Goal: Information Seeking & Learning: Learn about a topic

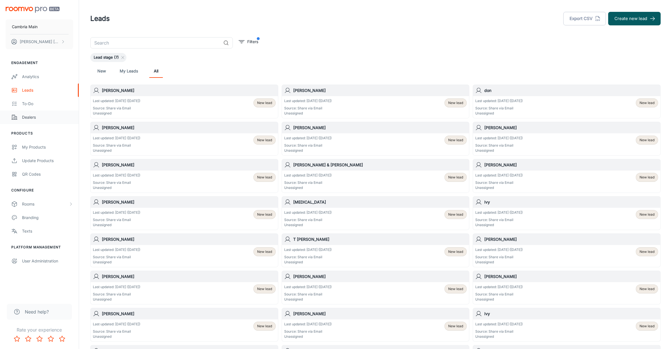
click at [31, 119] on div "Dealers" at bounding box center [47, 117] width 51 height 6
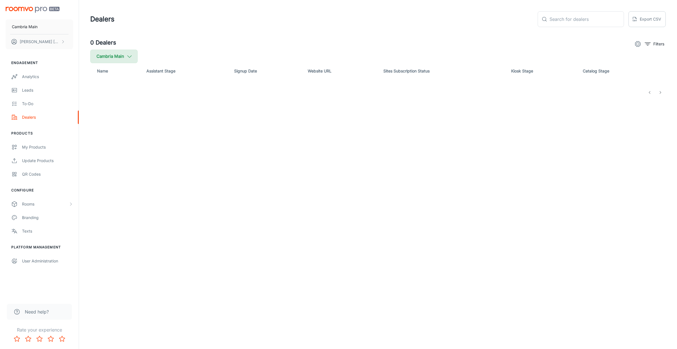
click at [128, 55] on icon "button" at bounding box center [129, 56] width 6 height 6
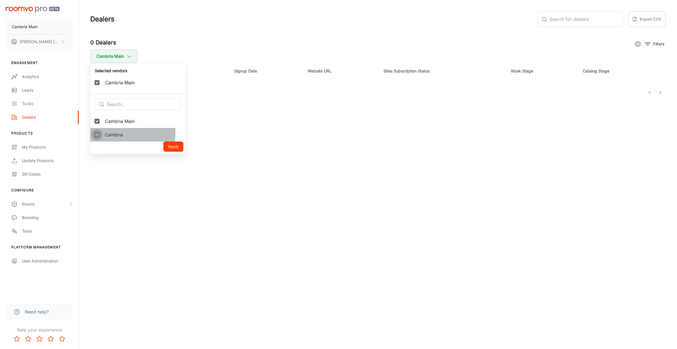
click at [100, 133] on input "Cambria" at bounding box center [96, 134] width 11 height 11
checkbox input "true"
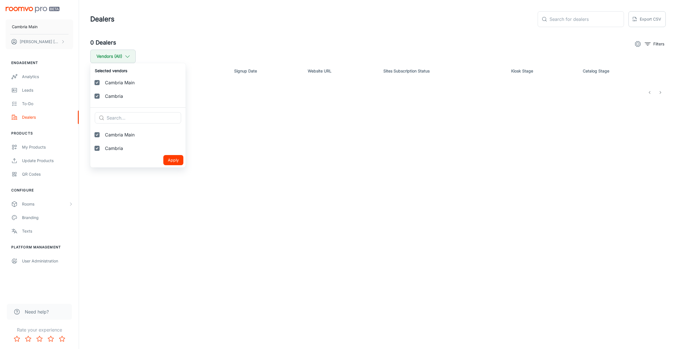
click at [163, 155] on button "Apply" at bounding box center [173, 160] width 20 height 10
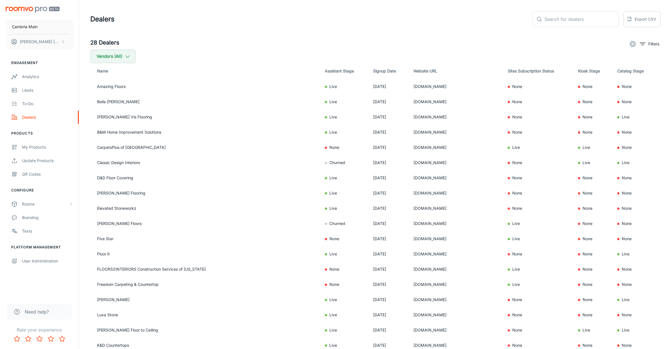
click at [368, 72] on th "Signup Date" at bounding box center [388, 71] width 40 height 16
drag, startPoint x: 426, startPoint y: 85, endPoint x: 376, endPoint y: 90, distance: 50.7
click at [409, 90] on td "[DOMAIN_NAME]" at bounding box center [456, 86] width 94 height 15
copy td "[DOMAIN_NAME]"
click at [35, 76] on div "Analytics" at bounding box center [47, 77] width 51 height 6
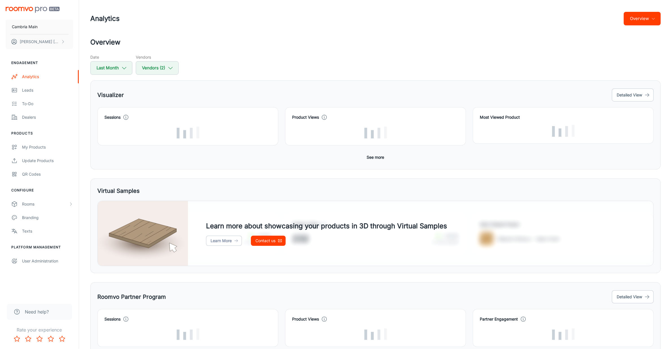
click at [638, 17] on button "Overview" at bounding box center [641, 19] width 37 height 14
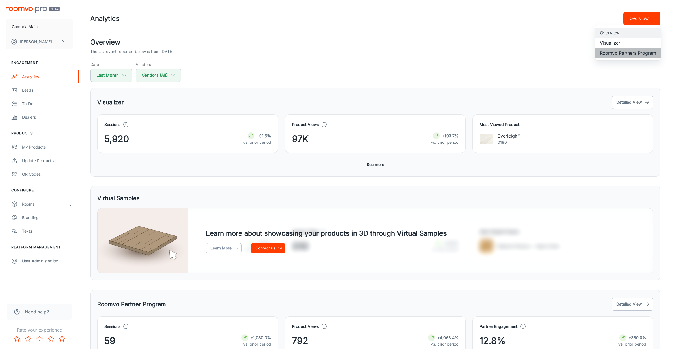
click at [629, 50] on li "Roomvo Partners Program" at bounding box center [627, 53] width 65 height 10
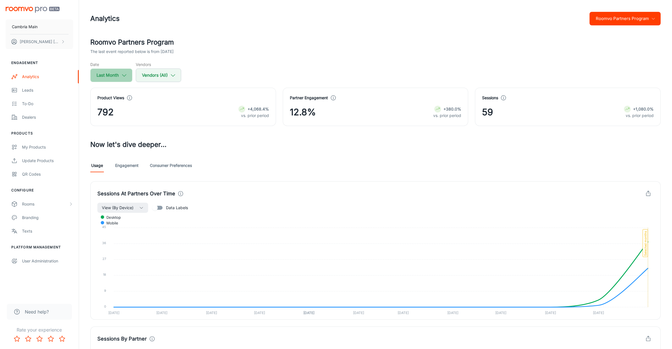
click at [127, 78] on icon "button" at bounding box center [124, 75] width 6 height 6
select select "7"
select select "2025"
select select "7"
select select "2025"
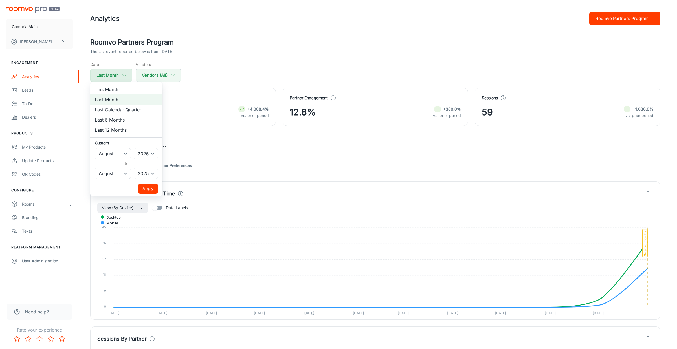
click at [127, 78] on div at bounding box center [338, 174] width 677 height 349
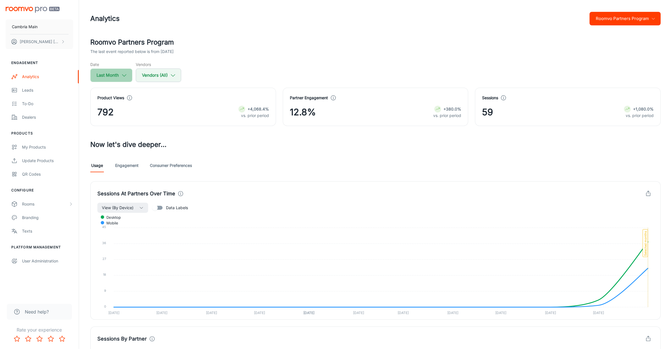
click at [123, 77] on icon "button" at bounding box center [124, 75] width 6 height 6
select select "7"
select select "2025"
select select "7"
select select "2025"
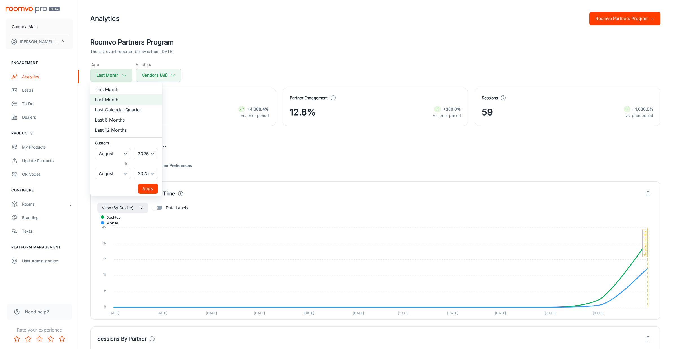
click at [123, 77] on div at bounding box center [338, 174] width 677 height 349
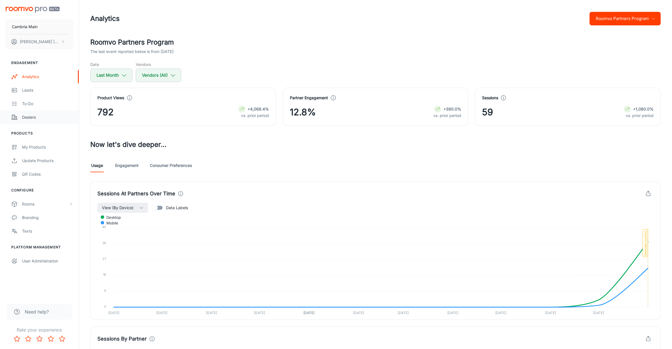
click at [30, 119] on div "Dealers" at bounding box center [47, 117] width 51 height 6
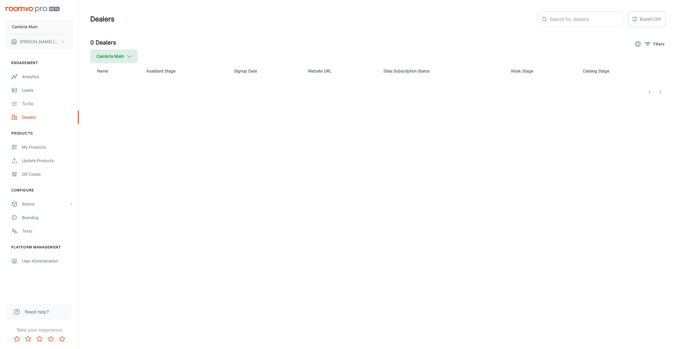
click at [131, 56] on icon "button" at bounding box center [129, 56] width 6 height 6
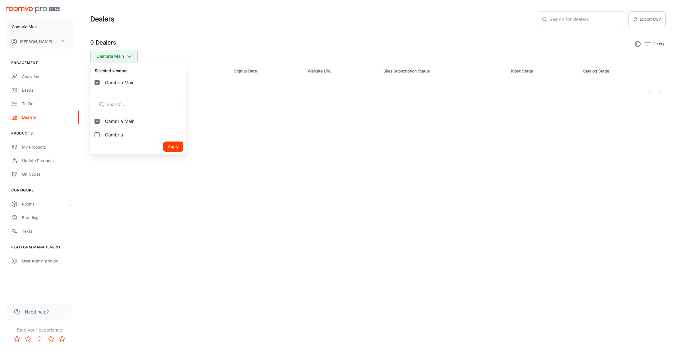
click at [118, 132] on span "Cambria" at bounding box center [143, 134] width 76 height 7
click at [103, 132] on input "Cambria" at bounding box center [96, 134] width 11 height 11
checkbox input "true"
click at [163, 160] on button "Apply" at bounding box center [173, 160] width 20 height 10
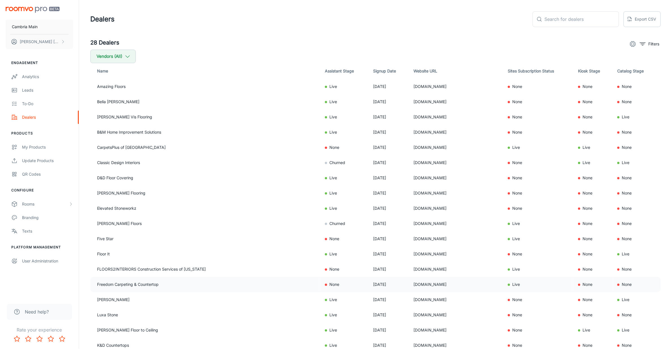
drag, startPoint x: 446, startPoint y: 281, endPoint x: 375, endPoint y: 281, distance: 70.8
click at [409, 281] on td "[DOMAIN_NAME]" at bounding box center [456, 284] width 94 height 15
copy td "[DOMAIN_NAME]"
click at [32, 76] on div "Analytics" at bounding box center [47, 77] width 51 height 6
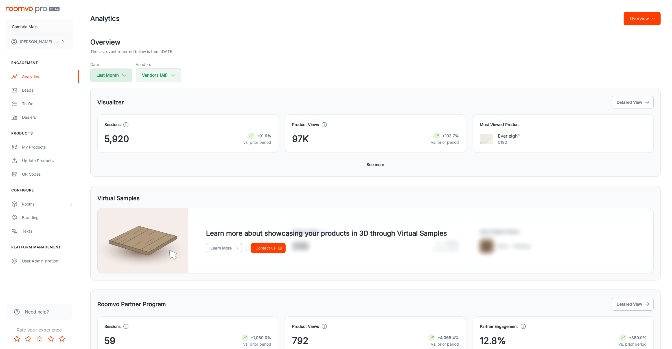
click at [116, 76] on button "Last Month" at bounding box center [111, 76] width 42 height 14
select select "7"
select select "2025"
select select "7"
select select "2025"
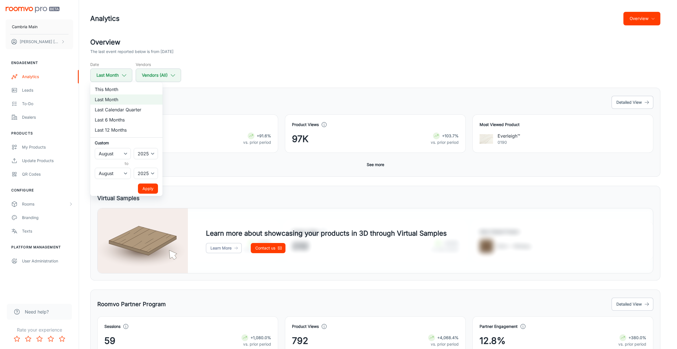
click at [112, 88] on li "This Month" at bounding box center [126, 89] width 72 height 10
select select "8"
click at [143, 190] on button "Apply" at bounding box center [148, 189] width 20 height 10
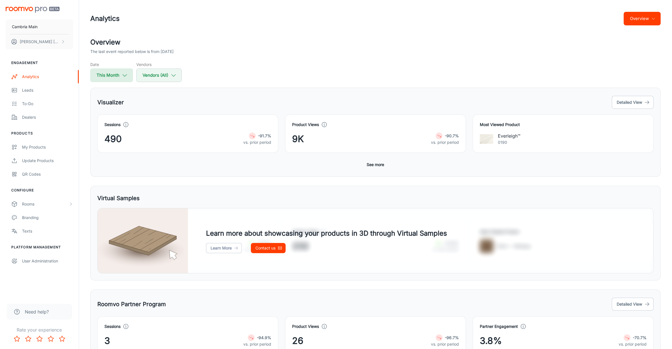
click at [108, 71] on button "This Month" at bounding box center [111, 76] width 43 height 14
select select "8"
select select "2025"
select select "8"
select select "2025"
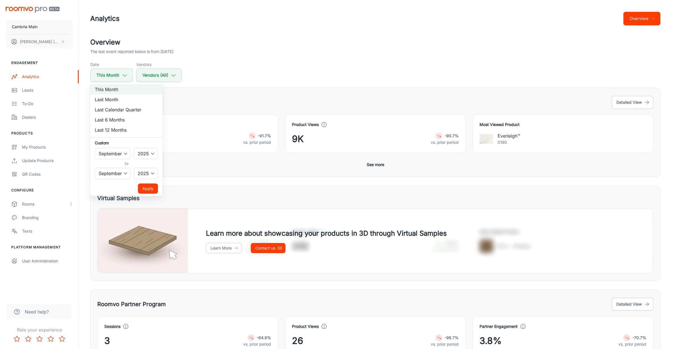
click at [112, 99] on li "Last Month" at bounding box center [126, 99] width 72 height 10
select select "7"
click at [150, 187] on button "Apply" at bounding box center [148, 189] width 20 height 10
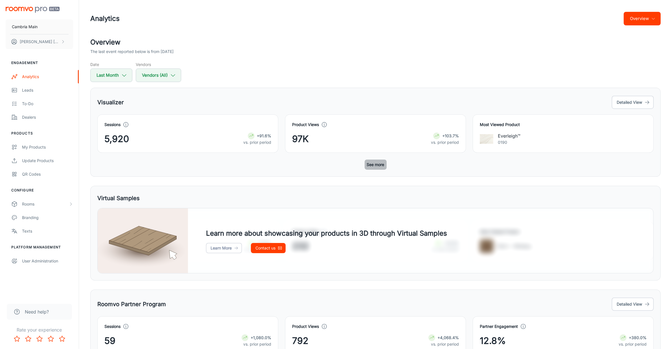
click at [382, 164] on button "See more" at bounding box center [375, 165] width 22 height 10
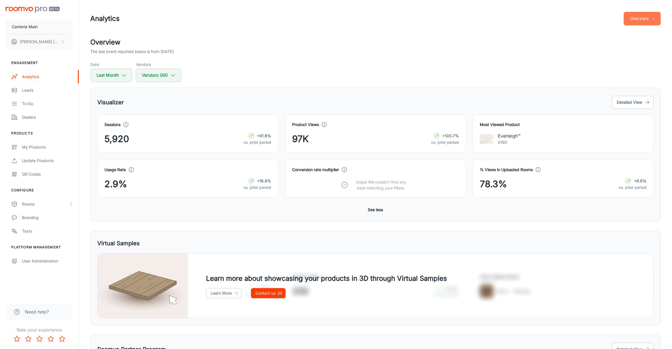
click at [650, 15] on button "Overview" at bounding box center [641, 19] width 37 height 14
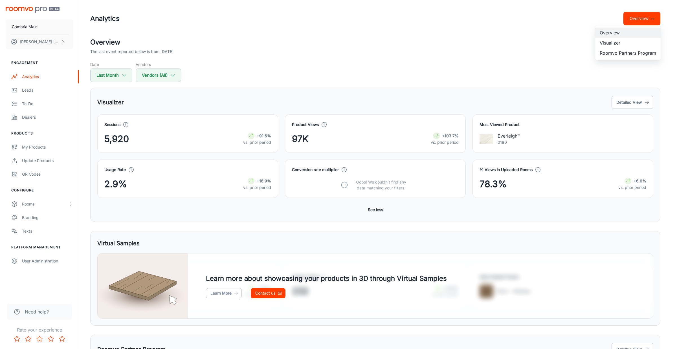
click at [617, 43] on li "Visualizer" at bounding box center [627, 43] width 65 height 10
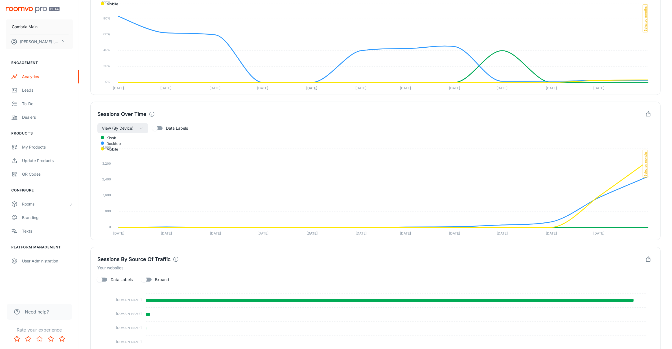
scroll to position [159, 0]
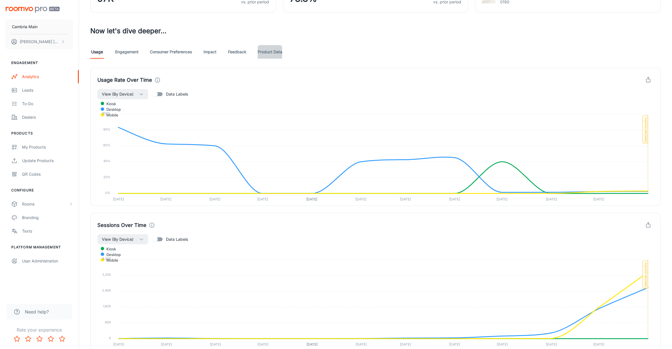
click at [278, 47] on link "Product Data" at bounding box center [270, 52] width 25 height 14
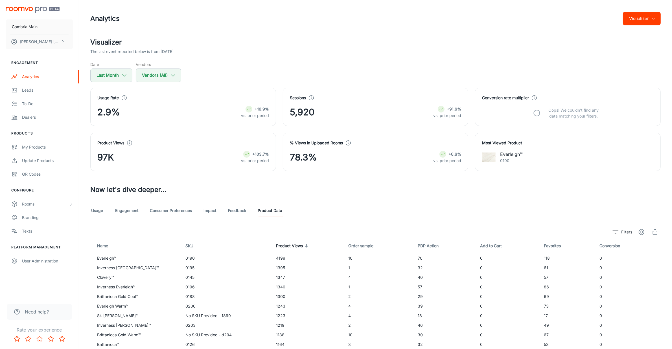
click at [129, 211] on link "Engagement" at bounding box center [126, 211] width 23 height 14
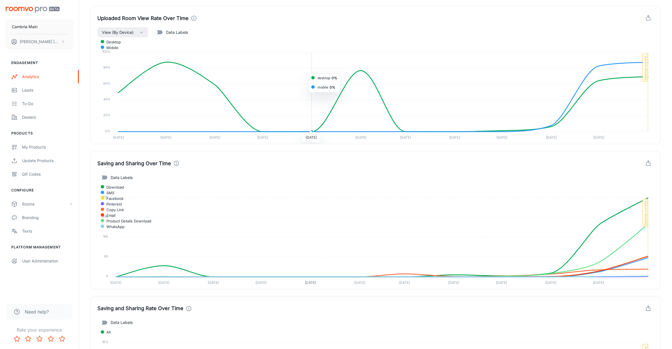
scroll to position [1163, 0]
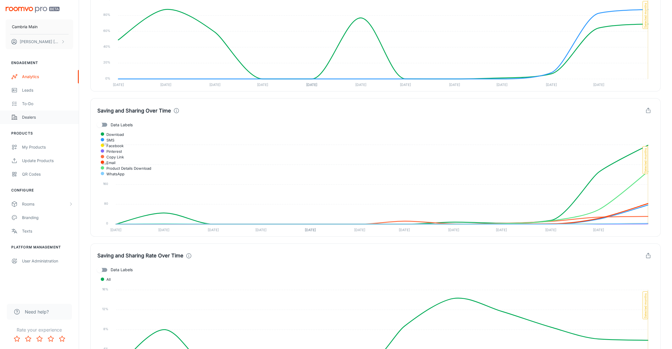
click at [29, 114] on div "Dealers" at bounding box center [47, 117] width 51 height 6
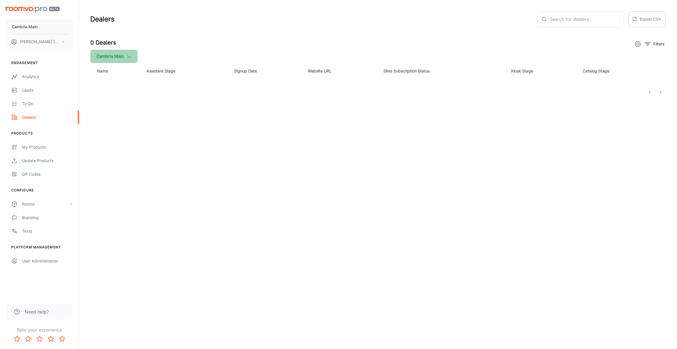
click at [126, 55] on icon "button" at bounding box center [129, 56] width 6 height 6
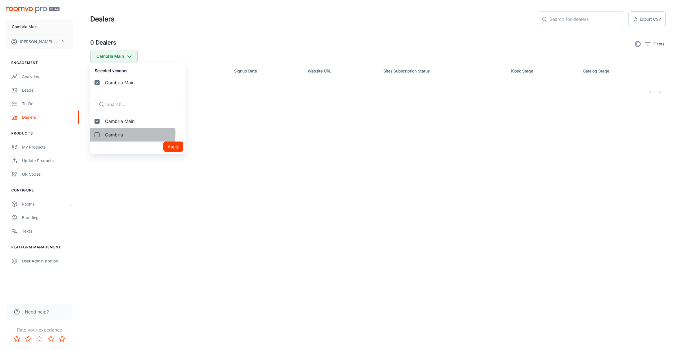
click at [116, 133] on span "Cambria" at bounding box center [143, 134] width 76 height 7
click at [103, 133] on input "Cambria" at bounding box center [96, 134] width 11 height 11
checkbox input "true"
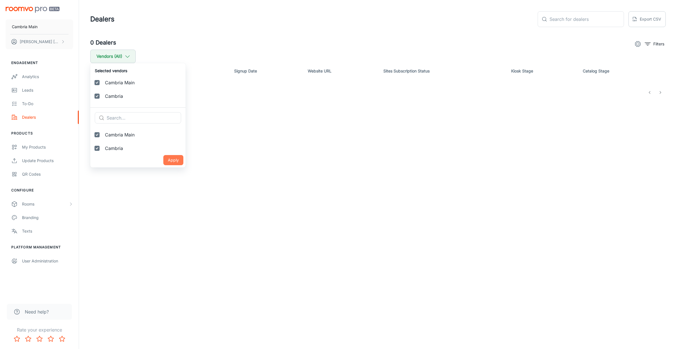
click at [163, 156] on button "Apply" at bounding box center [173, 160] width 20 height 10
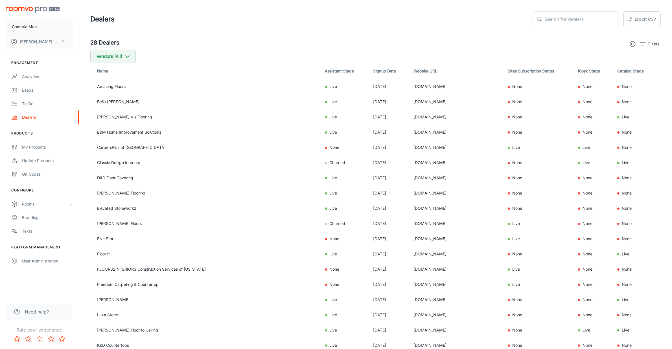
click at [144, 40] on div "28 Dealers Filters" at bounding box center [375, 43] width 570 height 11
click at [40, 76] on div "Analytics" at bounding box center [47, 77] width 51 height 6
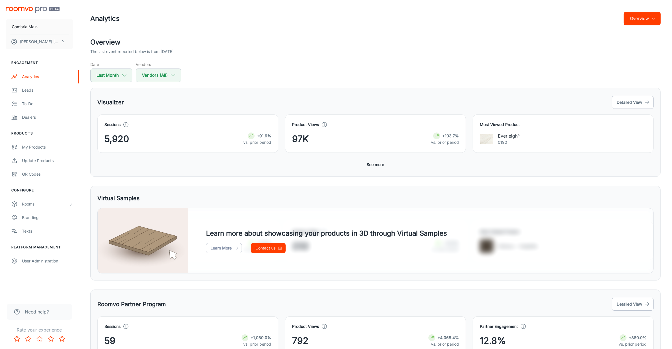
click at [628, 13] on button "Overview" at bounding box center [641, 19] width 37 height 14
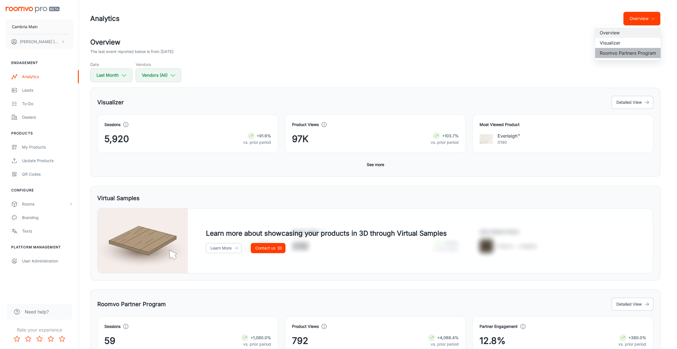
click at [608, 52] on li "Roomvo Partners Program" at bounding box center [627, 53] width 65 height 10
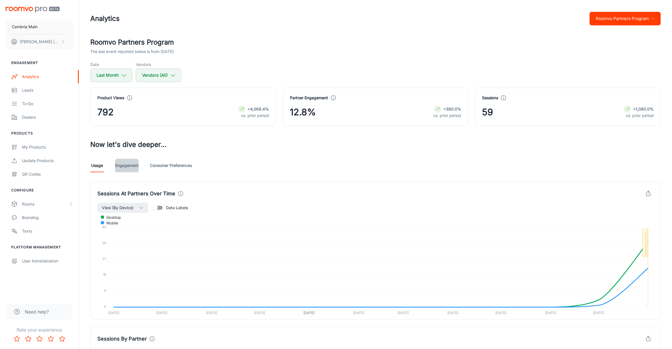
click at [128, 164] on link "Engagement" at bounding box center [126, 166] width 23 height 14
click at [601, 17] on button "Roomvo Partners Program" at bounding box center [624, 19] width 71 height 14
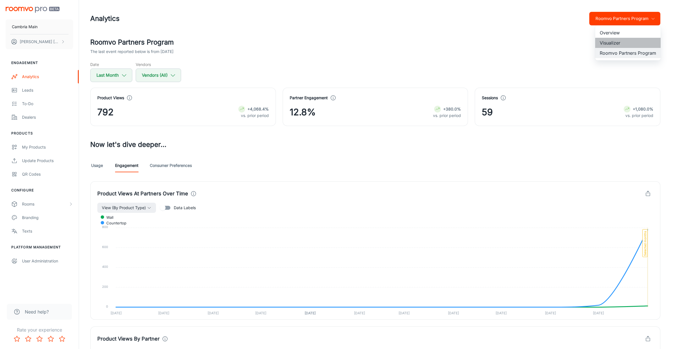
click at [607, 44] on li "Visualizer" at bounding box center [627, 43] width 65 height 10
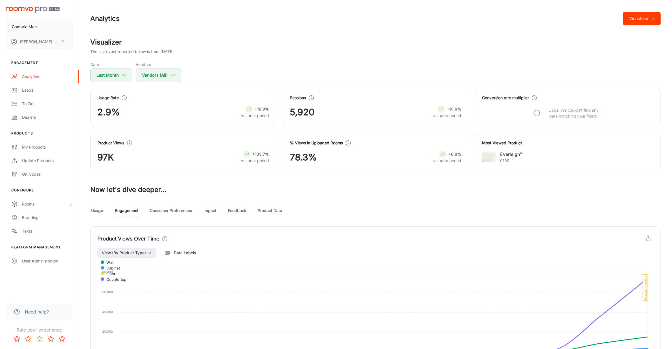
click at [101, 209] on link "Usage" at bounding box center [97, 211] width 14 height 14
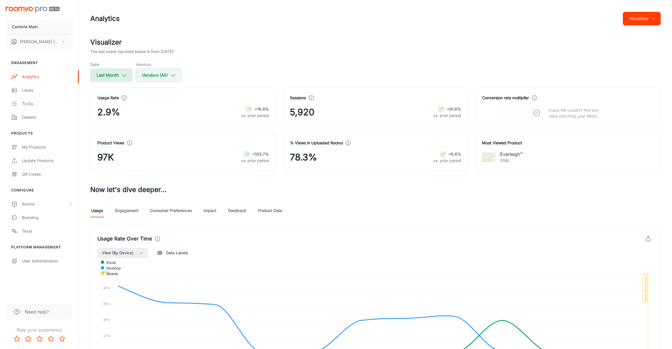
click at [111, 76] on button "Last Month" at bounding box center [111, 76] width 42 height 14
select select "7"
select select "2025"
select select "7"
select select "2025"
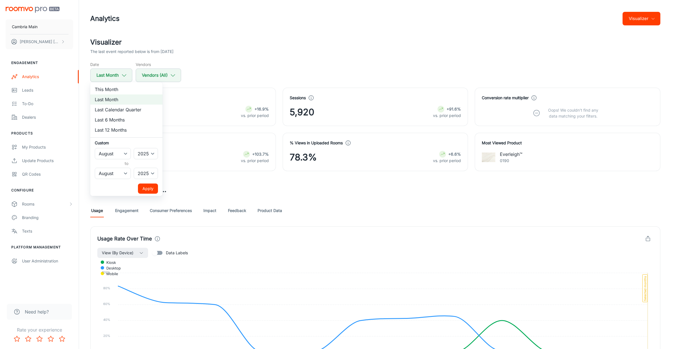
click at [264, 57] on div at bounding box center [338, 174] width 677 height 349
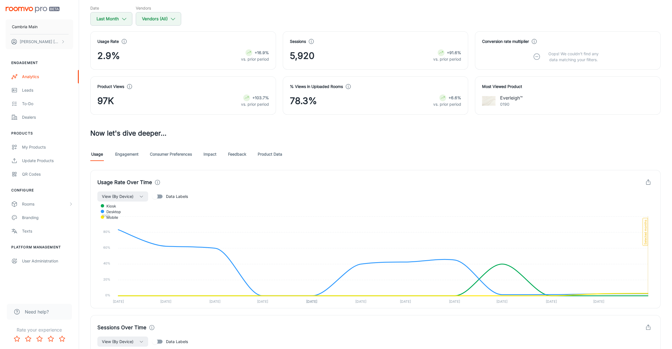
scroll to position [53, 0]
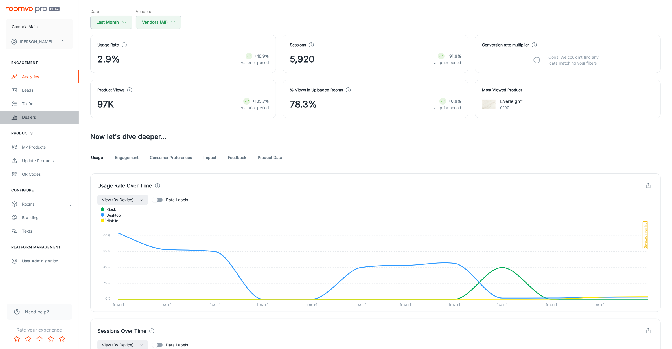
click at [27, 114] on div "Dealers" at bounding box center [47, 117] width 51 height 6
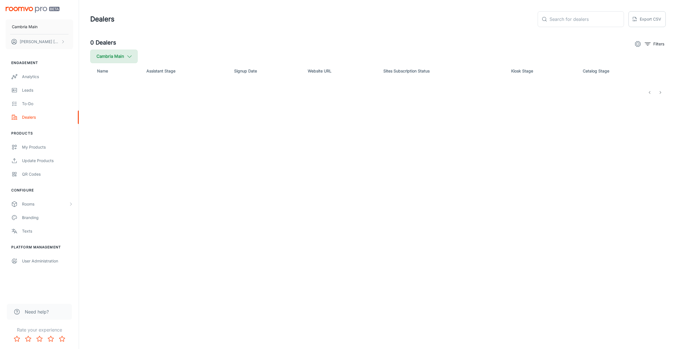
click at [122, 58] on button "Cambria Main" at bounding box center [113, 57] width 47 height 14
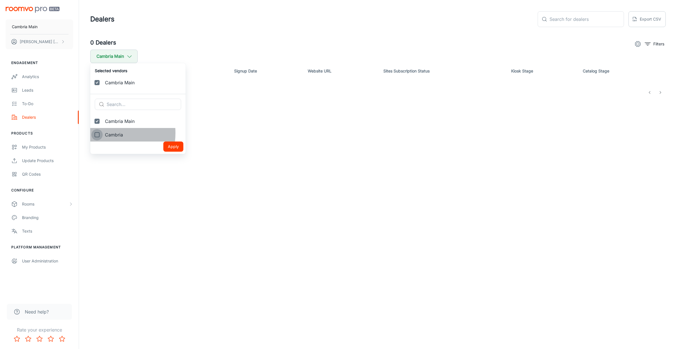
click at [102, 133] on input "Cambria" at bounding box center [96, 134] width 11 height 11
checkbox input "true"
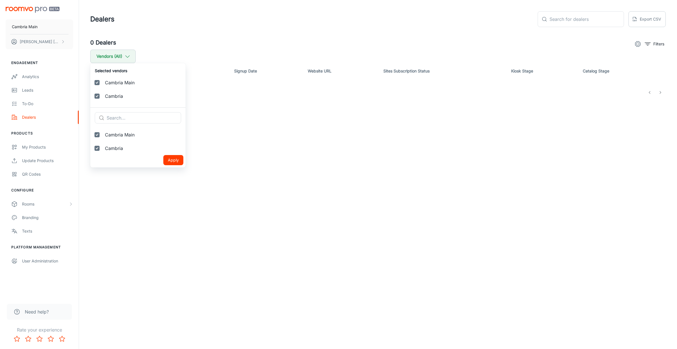
click at [163, 157] on button "Apply" at bounding box center [173, 160] width 20 height 10
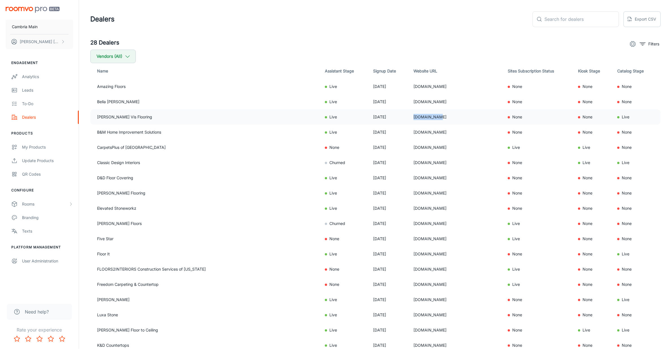
drag, startPoint x: 401, startPoint y: 119, endPoint x: 373, endPoint y: 118, distance: 28.5
click at [409, 118] on td "[DOMAIN_NAME]" at bounding box center [456, 116] width 94 height 15
copy td "[DOMAIN_NAME]"
click at [25, 78] on div "Analytics" at bounding box center [47, 77] width 51 height 6
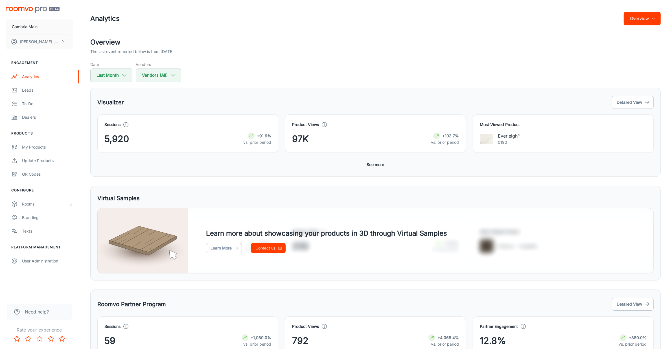
click at [651, 14] on button "Overview" at bounding box center [641, 19] width 37 height 14
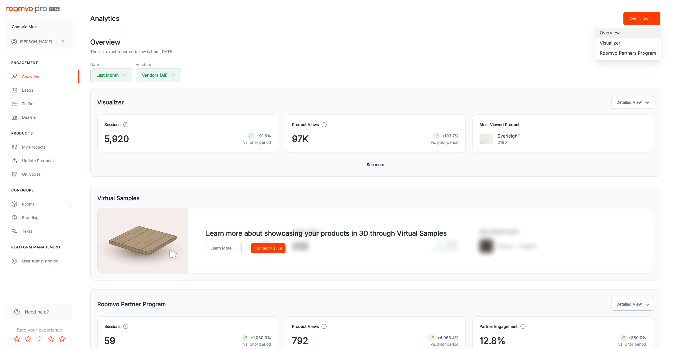
click at [630, 52] on li "Roomvo Partners Program" at bounding box center [627, 53] width 65 height 10
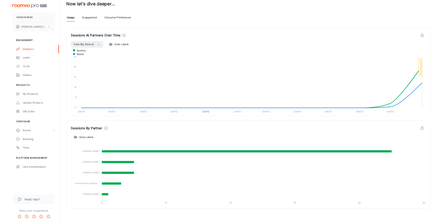
scroll to position [138, 0]
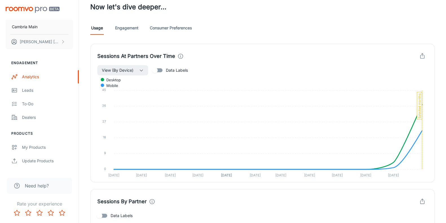
drag, startPoint x: 423, startPoint y: 77, endPoint x: 425, endPoint y: 87, distance: 10.4
click at [425, 87] on foreignobject "desktop mobile" at bounding box center [262, 127] width 330 height 103
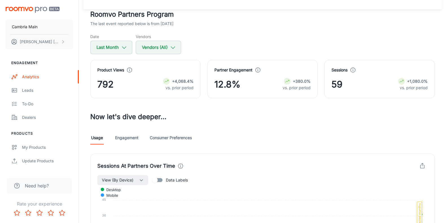
scroll to position [25, 0]
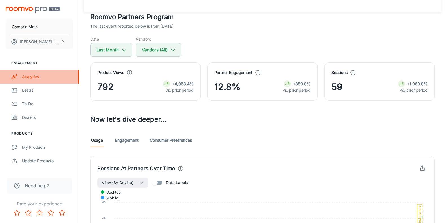
click at [32, 77] on div "Analytics" at bounding box center [47, 77] width 51 height 6
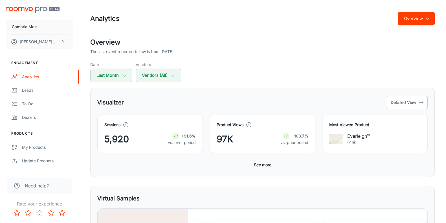
click at [260, 55] on div "Overview The last event reported below is from [DATE] Date Last Month Vendors V…" at bounding box center [262, 59] width 344 height 45
click at [24, 118] on div "Dealers" at bounding box center [47, 117] width 51 height 6
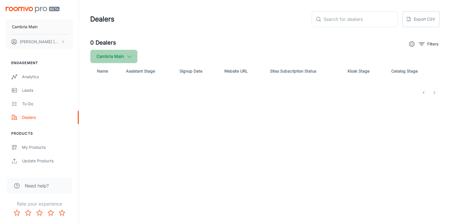
click at [128, 57] on icon "button" at bounding box center [129, 56] width 6 height 6
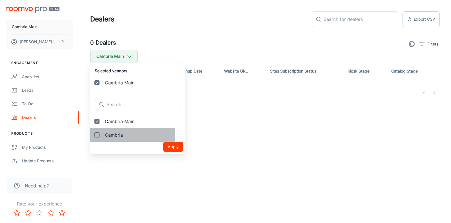
click at [105, 132] on span "Cambria" at bounding box center [143, 134] width 76 height 7
click at [103, 132] on input "Cambria" at bounding box center [96, 134] width 11 height 11
checkbox input "true"
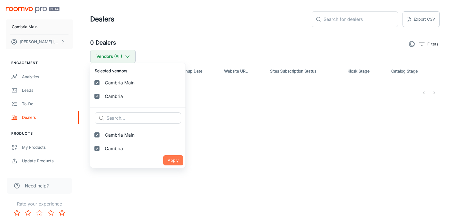
click at [164, 161] on button "Apply" at bounding box center [173, 160] width 20 height 10
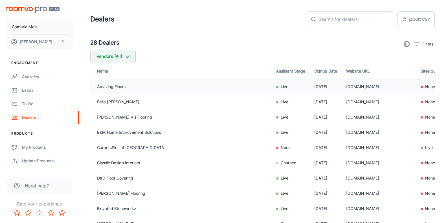
drag, startPoint x: 350, startPoint y: 87, endPoint x: 290, endPoint y: 87, distance: 59.8
click at [342, 87] on td "[DOMAIN_NAME]" at bounding box center [379, 86] width 74 height 15
copy td "[DOMAIN_NAME]"
click at [200, 37] on header "Dealers ​ ​ Export CSV" at bounding box center [262, 19] width 358 height 38
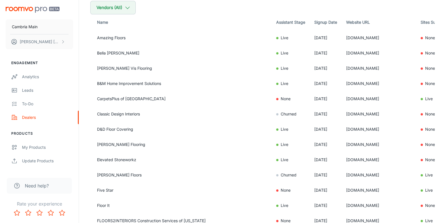
scroll to position [43, 0]
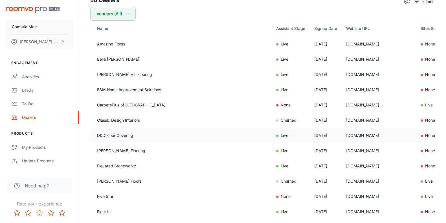
drag, startPoint x: 332, startPoint y: 139, endPoint x: 288, endPoint y: 133, distance: 44.3
click at [342, 133] on td "[DOMAIN_NAME]" at bounding box center [379, 135] width 74 height 15
copy td "[DOMAIN_NAME]"
click at [29, 78] on div "Analytics" at bounding box center [47, 77] width 51 height 6
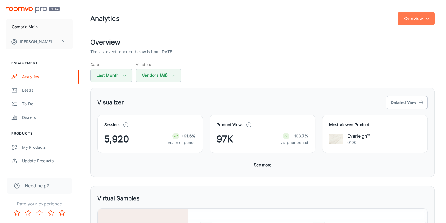
click at [419, 20] on button "Overview" at bounding box center [416, 19] width 37 height 14
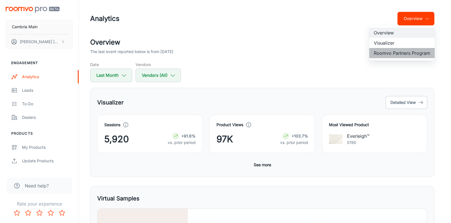
click at [403, 53] on li "Roomvo Partners Program" at bounding box center [401, 53] width 65 height 10
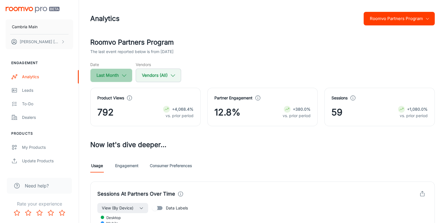
click at [113, 78] on button "Last Month" at bounding box center [111, 76] width 42 height 14
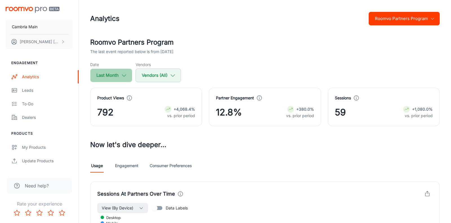
select select "7"
select select "2025"
select select "7"
select select "2025"
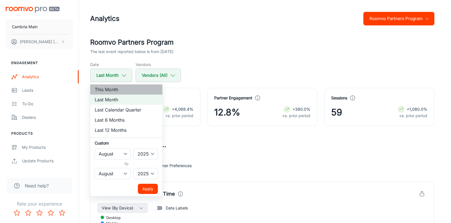
click at [110, 87] on li "This Month" at bounding box center [126, 89] width 72 height 10
select select "8"
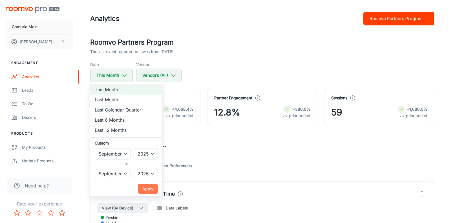
click at [146, 186] on button "Apply" at bounding box center [148, 189] width 20 height 10
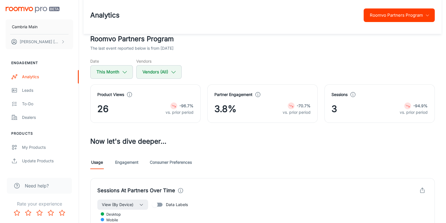
scroll to position [1, 0]
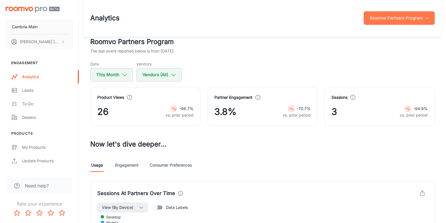
click at [410, 19] on button "Roomvo Partners Program" at bounding box center [399, 18] width 71 height 14
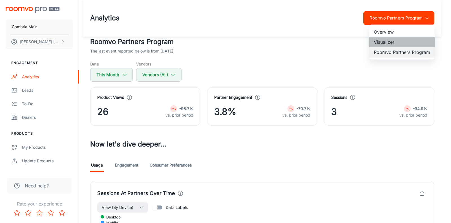
click at [385, 41] on li "Visualizer" at bounding box center [401, 42] width 65 height 10
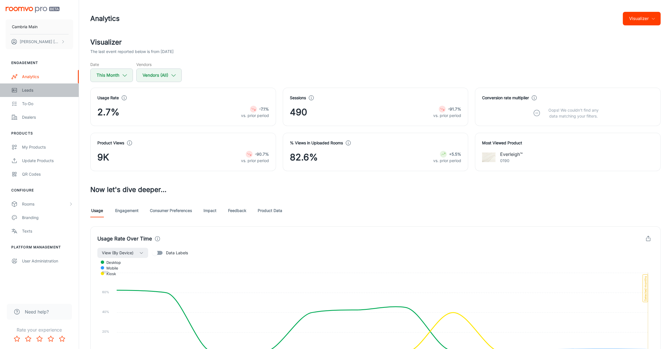
click at [32, 90] on div "Leads" at bounding box center [47, 90] width 51 height 6
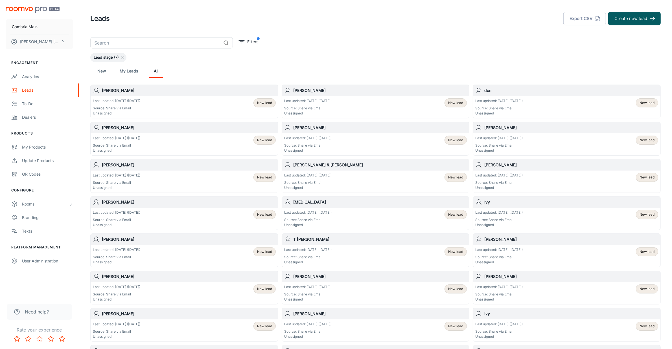
click at [382, 42] on div "​ Filters Lead stage (7) New My Leads All [PERSON_NAME] updated: [DATE] ([DATE]…" at bounding box center [375, 268] width 584 height 462
click at [27, 117] on div "Dealers" at bounding box center [47, 117] width 51 height 6
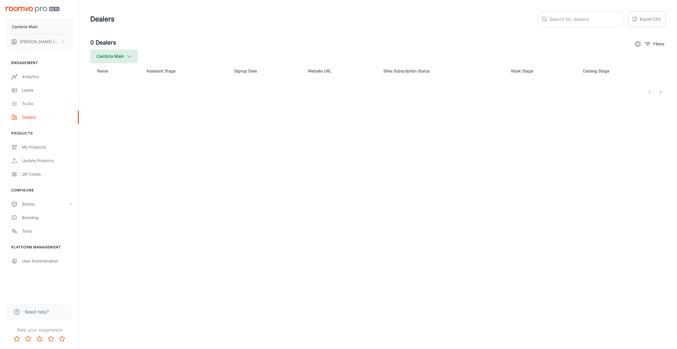
click at [93, 61] on button "Cambria Main" at bounding box center [113, 57] width 47 height 14
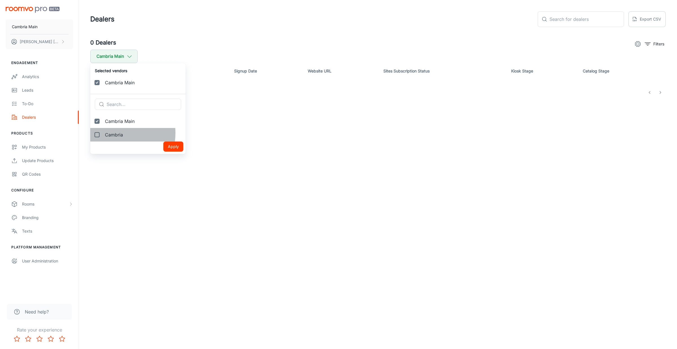
click at [108, 133] on span "Cambria" at bounding box center [143, 134] width 76 height 7
click at [103, 133] on input "Cambria" at bounding box center [96, 134] width 11 height 11
checkbox input "true"
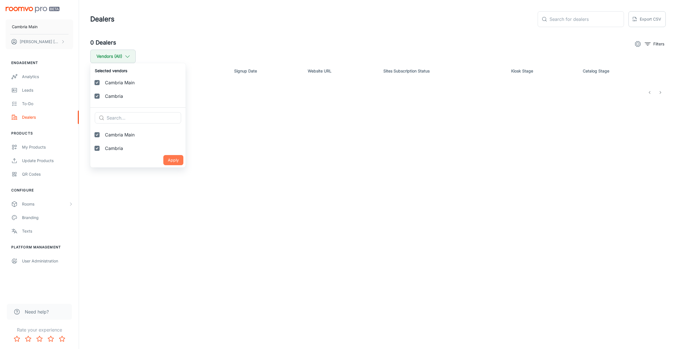
click at [163, 156] on button "Apply" at bounding box center [173, 160] width 20 height 10
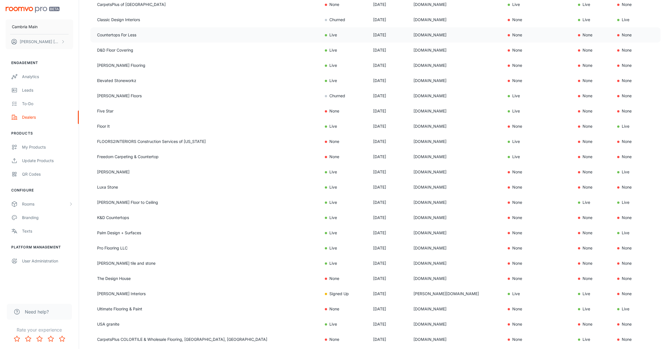
scroll to position [212, 0]
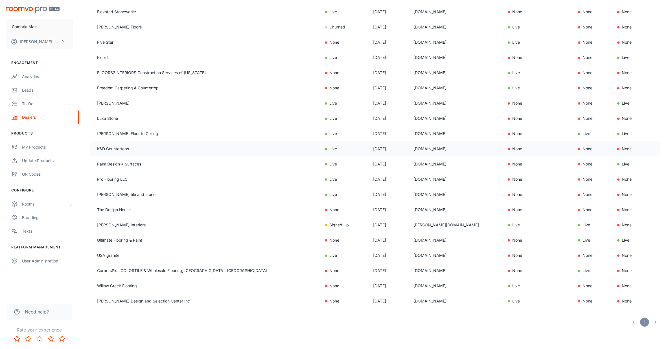
click at [147, 148] on td "K&D Countertops" at bounding box center [205, 148] width 230 height 15
click at [123, 150] on td "K&D Countertops" at bounding box center [205, 148] width 230 height 15
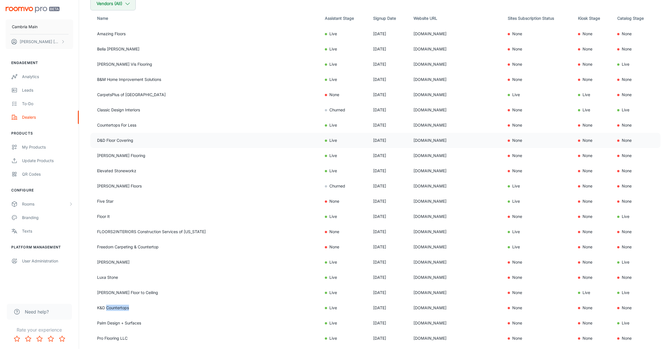
scroll to position [106, 0]
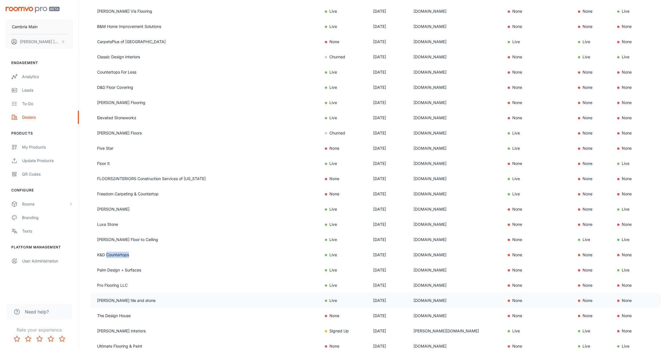
drag, startPoint x: 426, startPoint y: 299, endPoint x: 372, endPoint y: 296, distance: 54.2
click at [409, 296] on td "[DOMAIN_NAME]" at bounding box center [456, 300] width 94 height 15
copy td "[DOMAIN_NAME]"
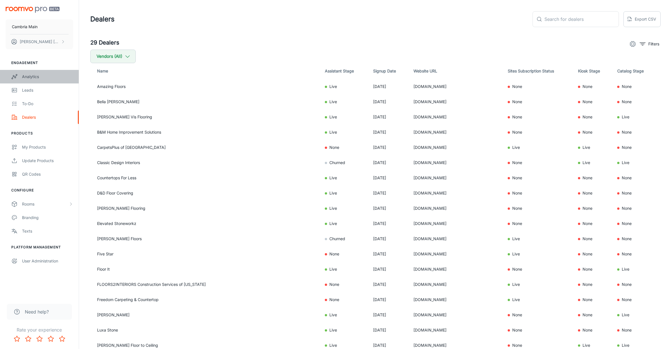
click at [31, 71] on link "Analytics" at bounding box center [39, 77] width 79 height 14
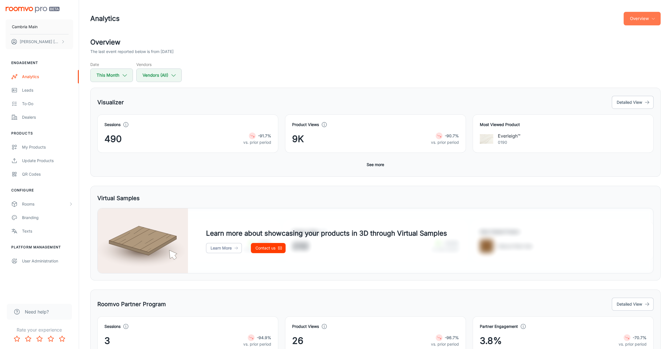
click at [649, 19] on button "Overview" at bounding box center [641, 19] width 37 height 14
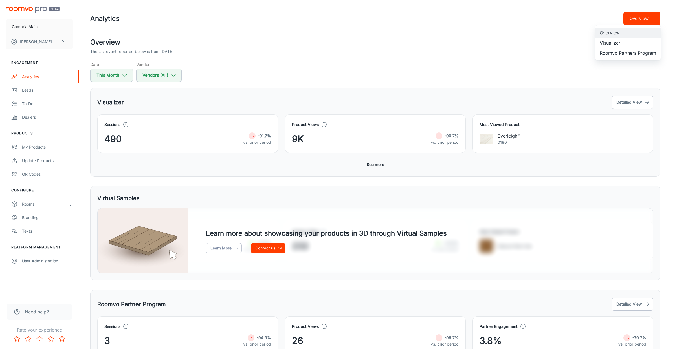
click at [630, 50] on li "Roomvo Partners Program" at bounding box center [627, 53] width 65 height 10
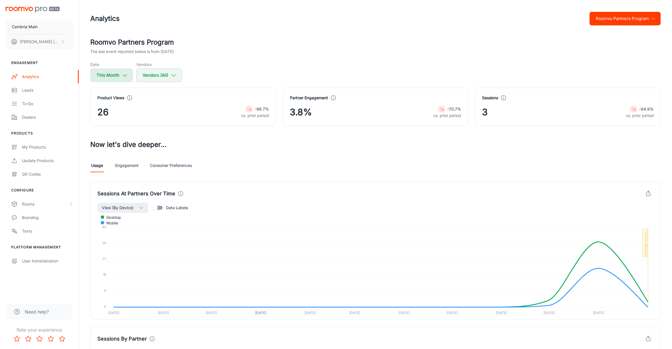
click at [118, 73] on button "This Month" at bounding box center [111, 76] width 43 height 14
select select "8"
select select "2025"
select select "8"
select select "2025"
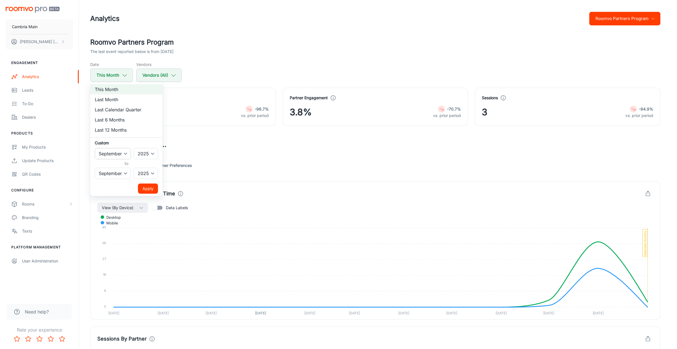
click at [126, 153] on select "January February March April May June July August September October November De…" at bounding box center [113, 153] width 36 height 11
select select "7"
click at [95, 148] on select "January February March April May June July August September October November De…" at bounding box center [113, 153] width 36 height 11
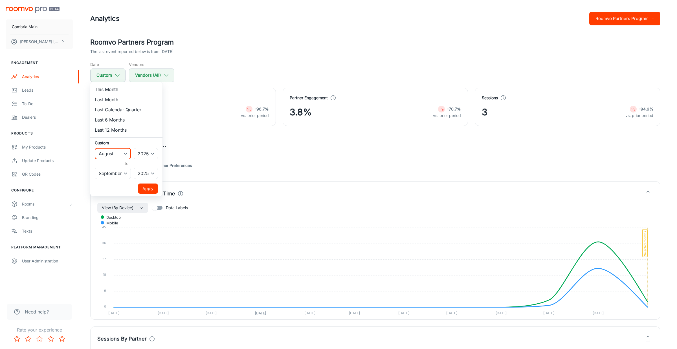
click at [151, 186] on button "Apply" at bounding box center [148, 189] width 20 height 10
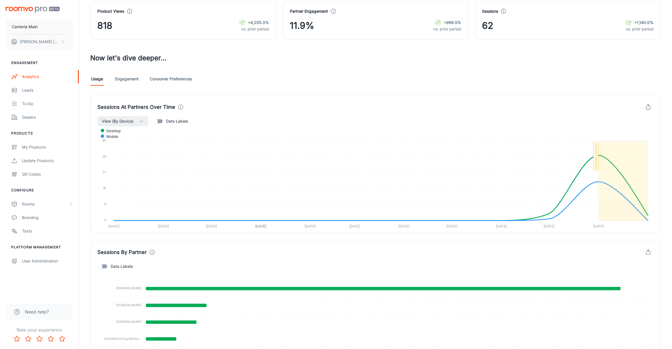
scroll to position [138, 0]
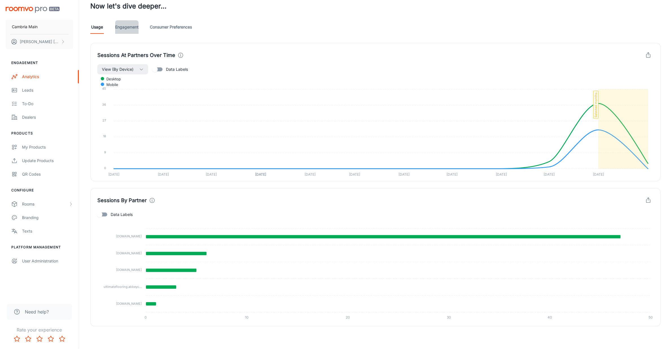
click at [129, 29] on link "Engagement" at bounding box center [126, 27] width 23 height 14
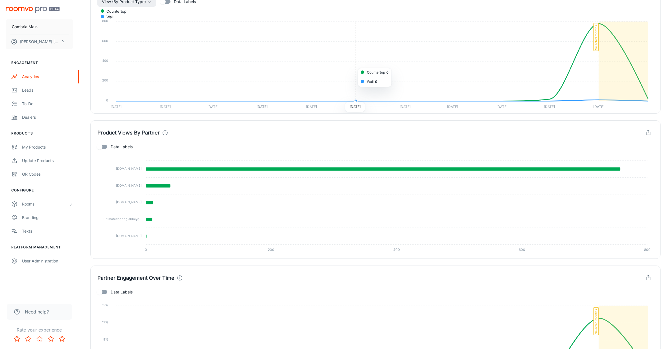
scroll to position [247, 0]
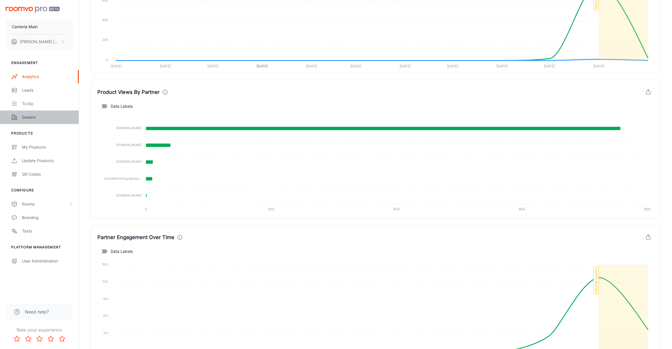
click at [32, 112] on link "Dealers" at bounding box center [39, 118] width 79 height 14
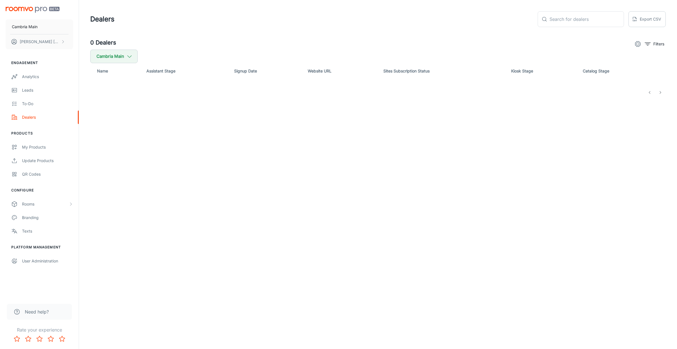
click at [143, 51] on div "0 Dealers Filters Cambria Main Name Assistant Stage Signup Date Website URL Sit…" at bounding box center [377, 67] width 589 height 59
click at [130, 54] on icon "button" at bounding box center [129, 56] width 6 height 6
click at [107, 132] on span "Cambria" at bounding box center [143, 134] width 76 height 7
click at [103, 132] on input "Cambria" at bounding box center [96, 134] width 11 height 11
checkbox input "true"
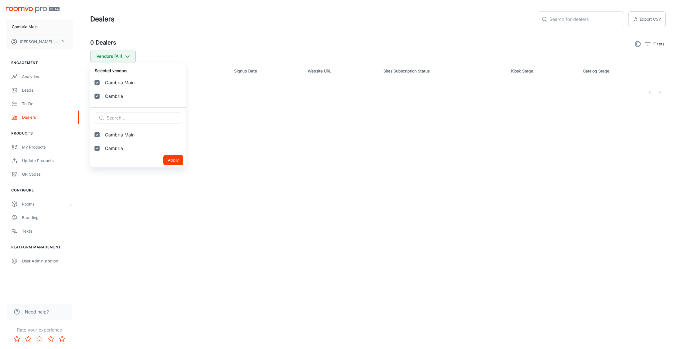
click at [163, 157] on button "Apply" at bounding box center [173, 160] width 20 height 10
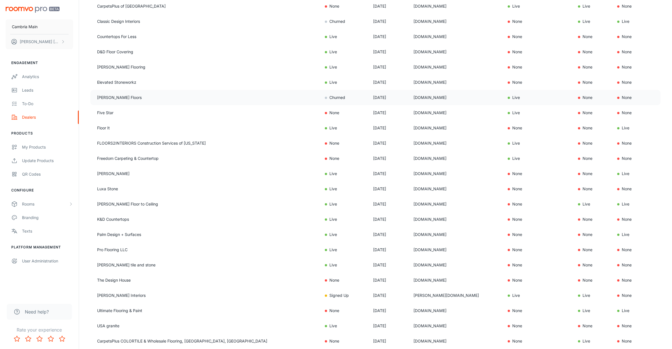
scroll to position [106, 0]
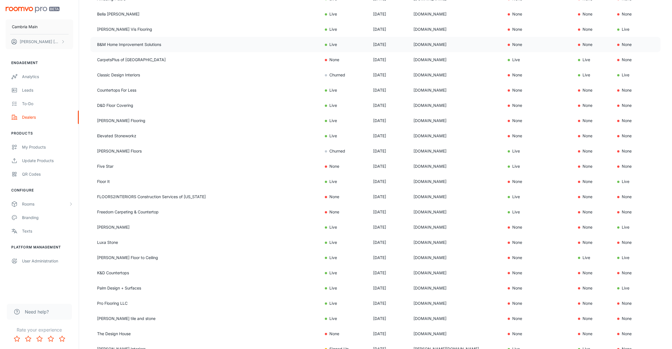
click at [446, 68] on tbody "Amazing Floors Live [DATE] [DOMAIN_NAME] None None None Bella [PERSON_NAME] Liv…" at bounding box center [375, 212] width 570 height 442
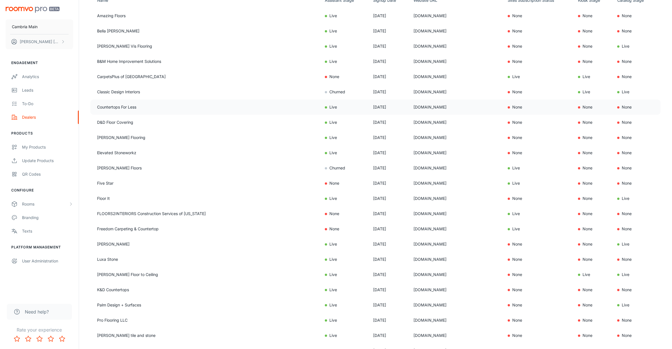
drag, startPoint x: 447, startPoint y: 106, endPoint x: 375, endPoint y: 105, distance: 71.9
click at [409, 105] on td "[DOMAIN_NAME]" at bounding box center [456, 107] width 94 height 15
copy td "[DOMAIN_NAME]"
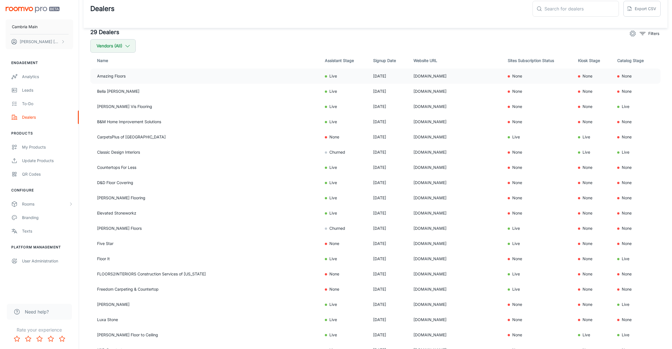
scroll to position [0, 0]
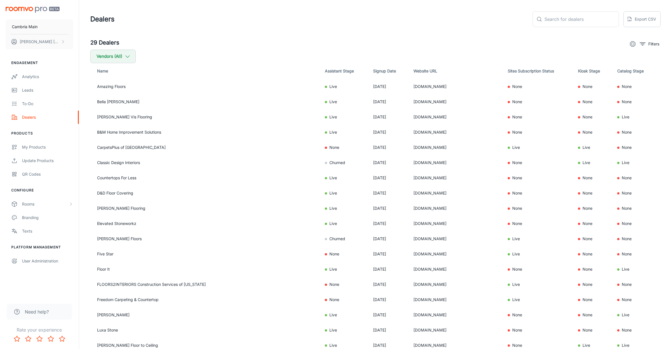
drag, startPoint x: 494, startPoint y: 4, endPoint x: 425, endPoint y: 32, distance: 75.1
click at [423, 32] on header "Dealers ​ ​ Export CSV" at bounding box center [375, 19] width 584 height 38
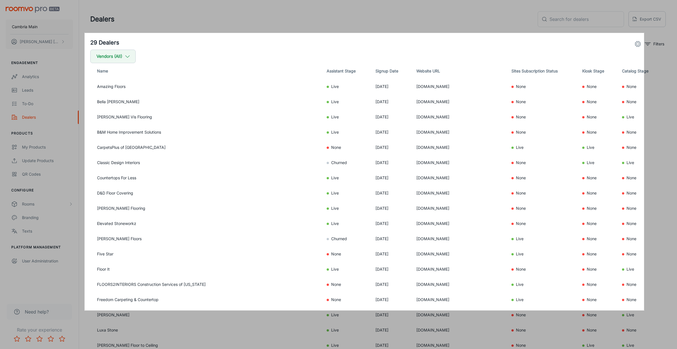
drag, startPoint x: 85, startPoint y: 33, endPoint x: 644, endPoint y: 311, distance: 624.3
click at [644, 311] on div "1983 X 984" at bounding box center [338, 280] width 677 height 561
click at [657, 286] on link "Copy" at bounding box center [657, 285] width 15 height 6
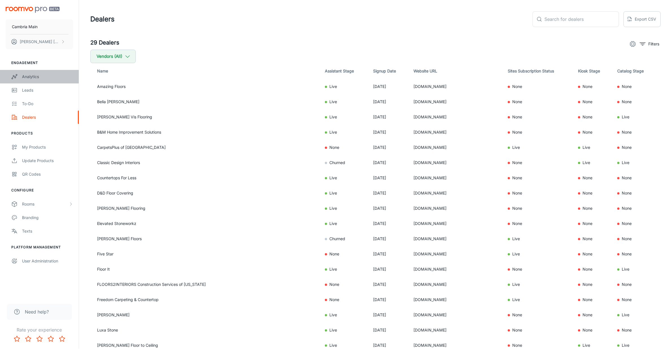
click at [29, 75] on div "Analytics" at bounding box center [47, 77] width 51 height 6
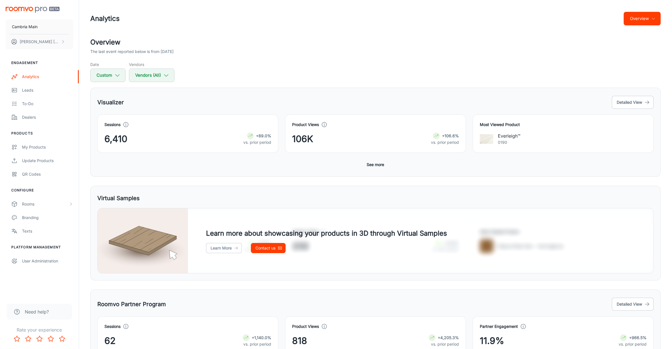
click at [379, 164] on button "See more" at bounding box center [375, 165] width 22 height 10
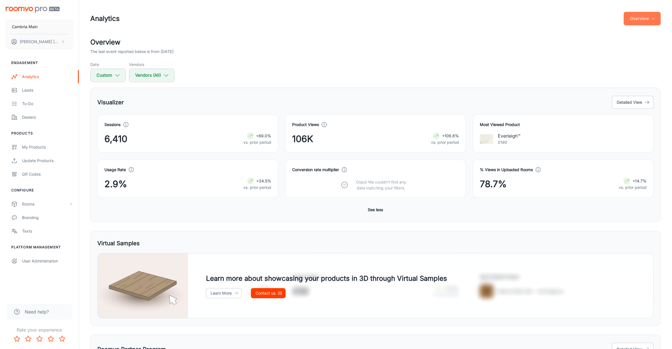
click at [652, 14] on button "Overview" at bounding box center [641, 19] width 37 height 14
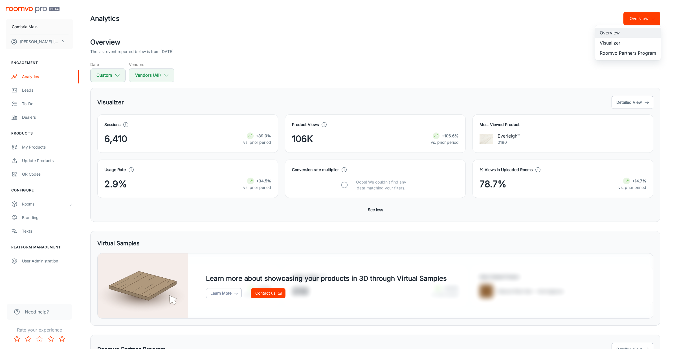
click at [609, 42] on li "Visualizer" at bounding box center [627, 43] width 65 height 10
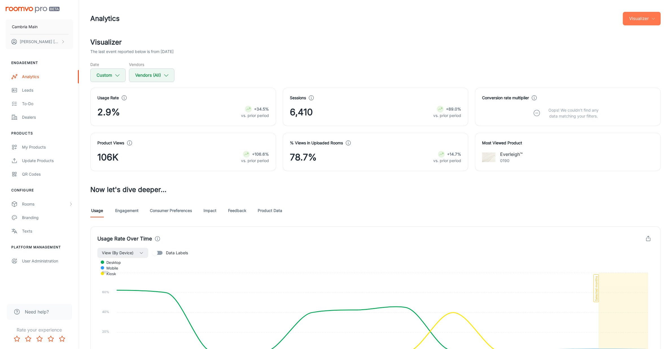
click at [652, 19] on icon "button" at bounding box center [653, 18] width 5 height 5
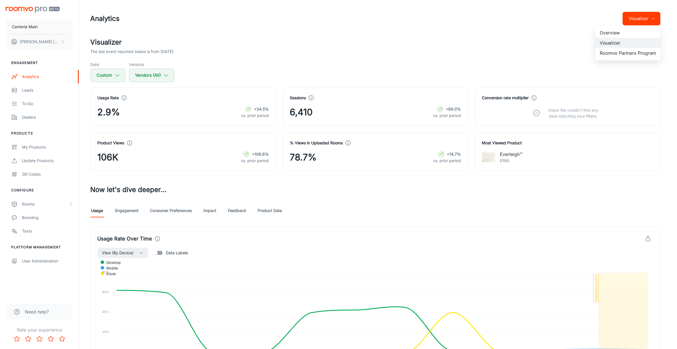
click at [629, 53] on li "Roomvo Partners Program" at bounding box center [627, 53] width 65 height 10
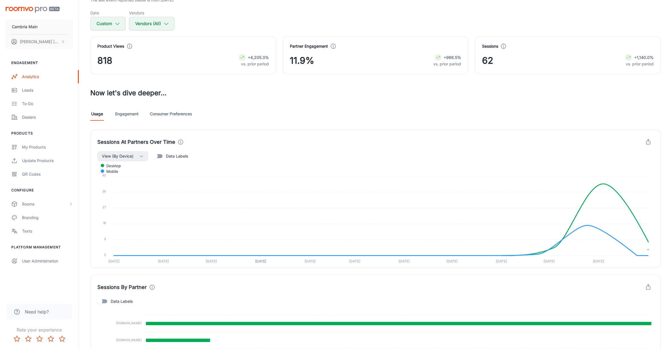
scroll to position [138, 0]
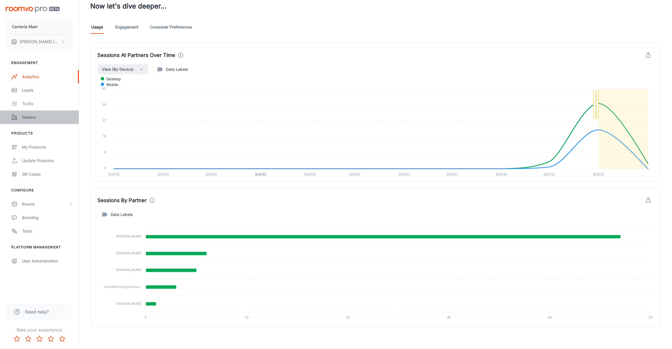
click at [28, 118] on div "Dealers" at bounding box center [47, 117] width 51 height 6
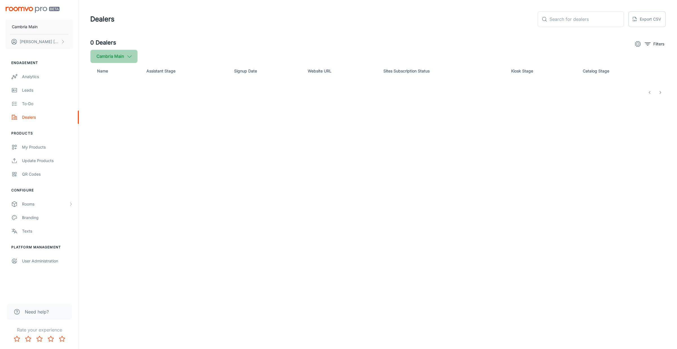
click at [120, 55] on button "Cambria Main" at bounding box center [113, 57] width 47 height 14
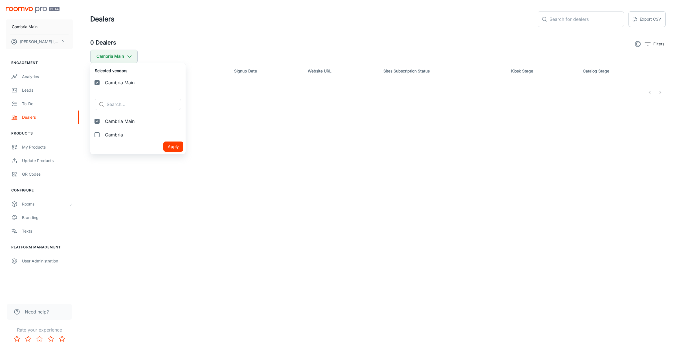
click at [107, 132] on span "Cambria" at bounding box center [143, 134] width 76 height 7
click at [103, 132] on input "Cambria" at bounding box center [96, 134] width 11 height 11
checkbox input "true"
click at [164, 157] on button "Apply" at bounding box center [173, 160] width 20 height 10
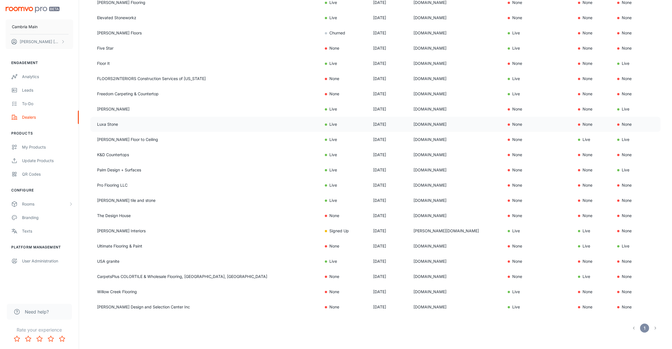
scroll to position [212, 0]
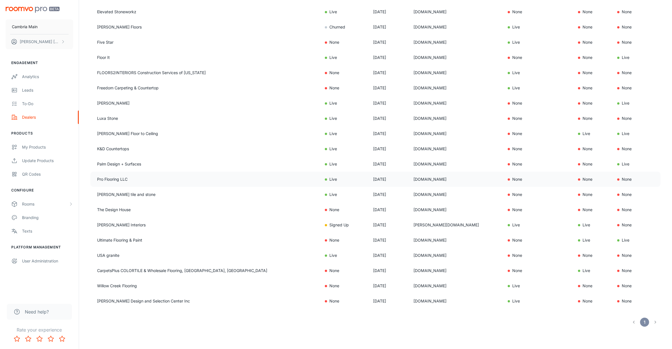
drag, startPoint x: 434, startPoint y: 179, endPoint x: 366, endPoint y: 179, distance: 68.0
click at [366, 179] on tr "Pro Flooring LLC Live [DATE] [DOMAIN_NAME] None None None" at bounding box center [375, 179] width 570 height 15
copy tr "[DOMAIN_NAME]"
drag, startPoint x: 420, startPoint y: 24, endPoint x: 365, endPoint y: 24, distance: 55.0
click at [365, 24] on tr "[PERSON_NAME] Floors Churned [DATE] [DOMAIN_NAME] Live None None" at bounding box center [375, 26] width 570 height 15
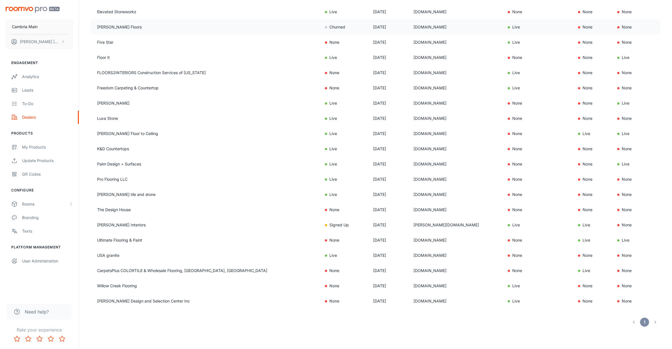
copy tr "[DOMAIN_NAME]"
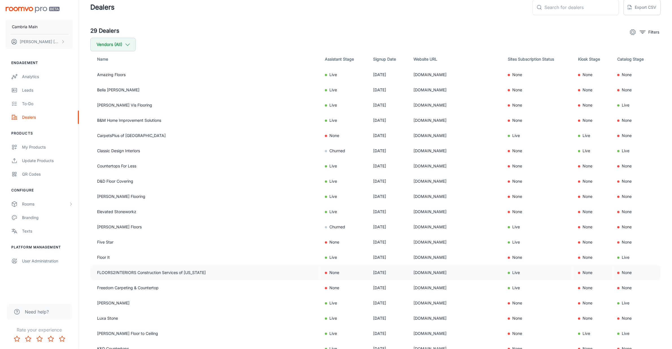
scroll to position [0, 0]
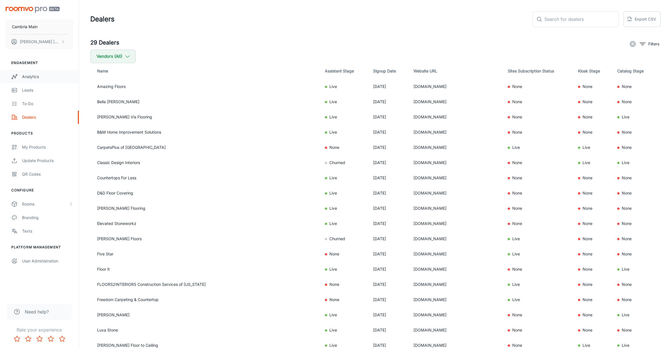
click at [24, 72] on link "Analytics" at bounding box center [39, 77] width 79 height 14
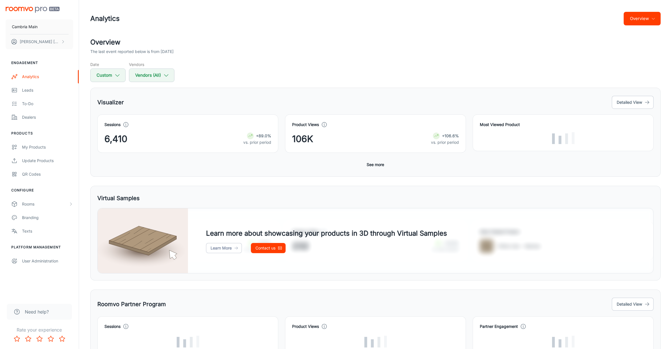
click at [652, 16] on button "Overview" at bounding box center [641, 19] width 37 height 14
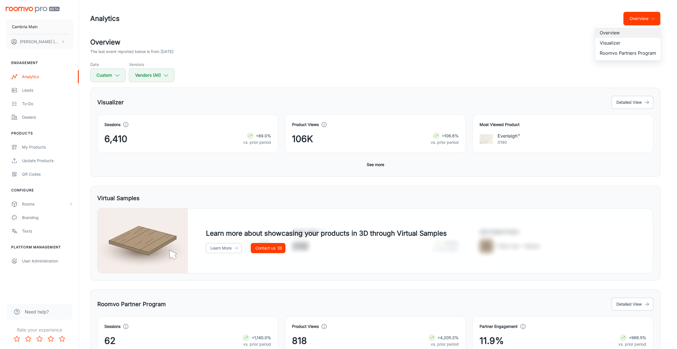
click at [632, 54] on li "Roomvo Partners Program" at bounding box center [627, 53] width 65 height 10
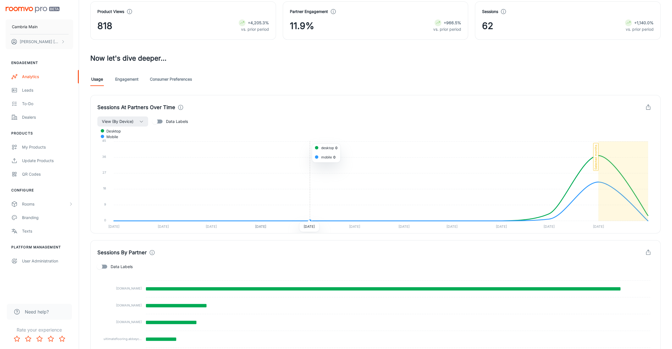
scroll to position [138, 0]
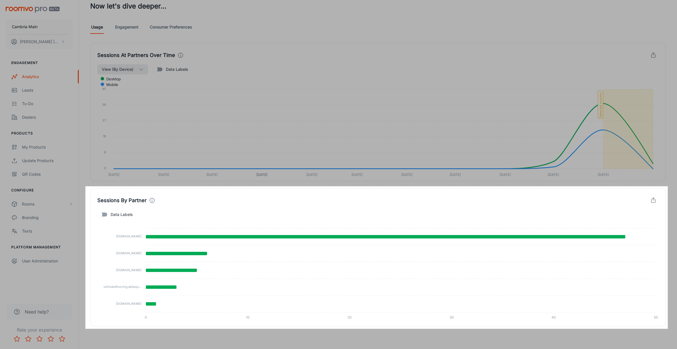
drag, startPoint x: 85, startPoint y: 186, endPoint x: 668, endPoint y: 329, distance: 599.3
click at [668, 329] on div "2064 X 505" at bounding box center [338, 106] width 677 height 488
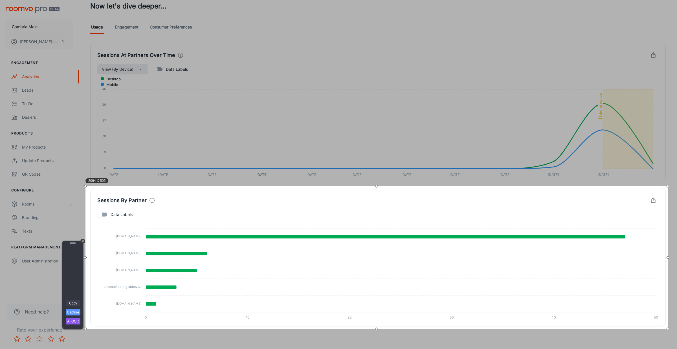
click at [71, 302] on link "Copy" at bounding box center [73, 303] width 15 height 6
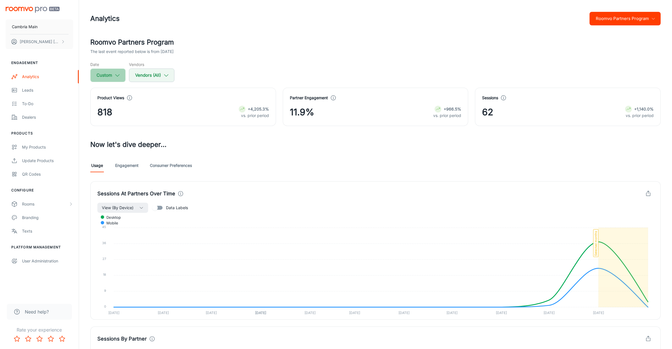
click at [116, 71] on button "Custom" at bounding box center [107, 76] width 35 height 14
select select "7"
select select "2025"
select select "8"
select select "2025"
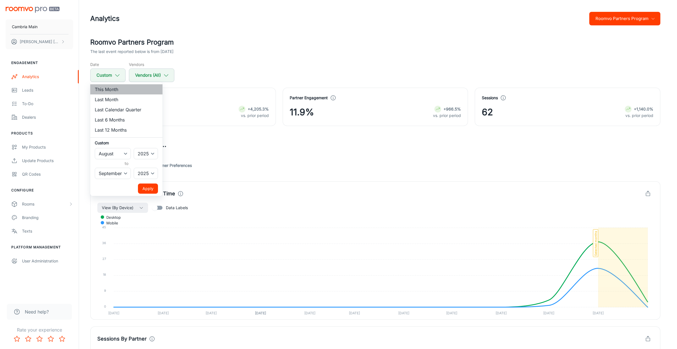
click at [111, 91] on li "This Month" at bounding box center [126, 89] width 72 height 10
select select "8"
click at [149, 188] on button "Apply" at bounding box center [148, 189] width 20 height 10
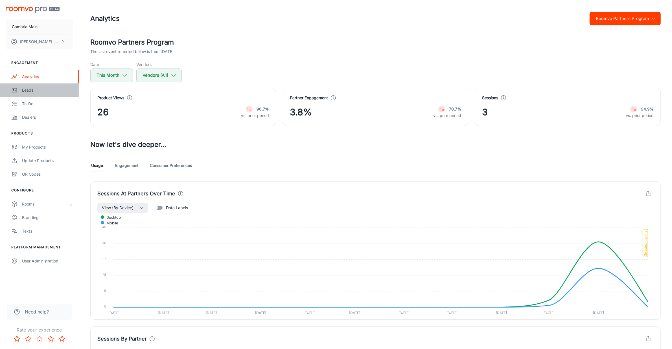
click at [34, 88] on div "Leads" at bounding box center [47, 90] width 51 height 6
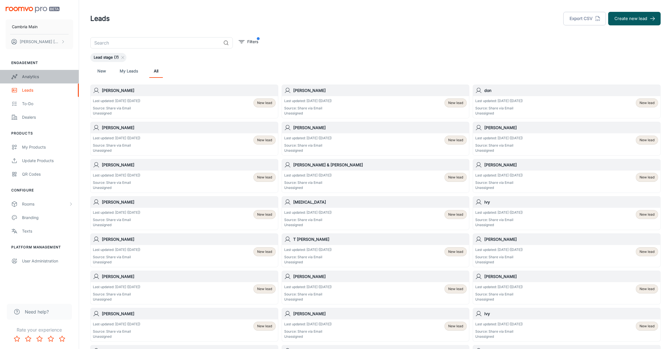
click at [32, 78] on div "Analytics" at bounding box center [47, 77] width 51 height 6
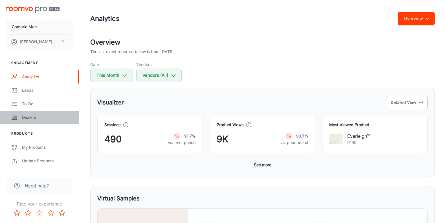
click at [29, 116] on div "Dealers" at bounding box center [47, 117] width 51 height 6
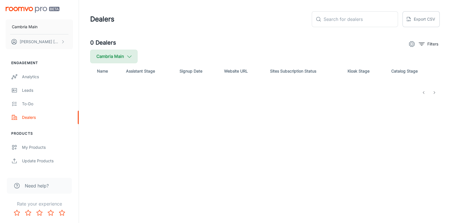
click at [126, 58] on button "Cambria Main" at bounding box center [113, 57] width 47 height 14
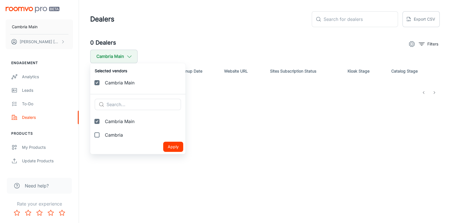
click at [104, 133] on label "Cambria" at bounding box center [137, 135] width 95 height 14
click at [103, 133] on input "Cambria" at bounding box center [96, 134] width 11 height 11
checkbox input "true"
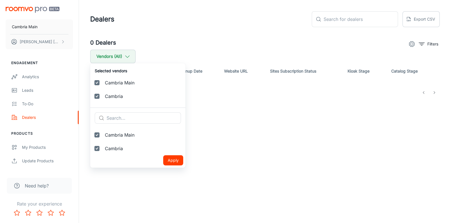
click at [163, 160] on button "Apply" at bounding box center [173, 160] width 20 height 10
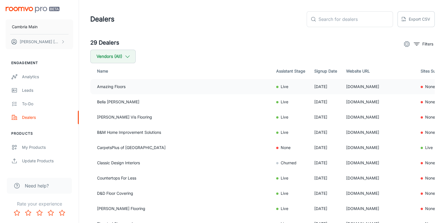
drag, startPoint x: 345, startPoint y: 89, endPoint x: 292, endPoint y: 86, distance: 52.3
click at [342, 86] on td "[DOMAIN_NAME]" at bounding box center [379, 86] width 74 height 15
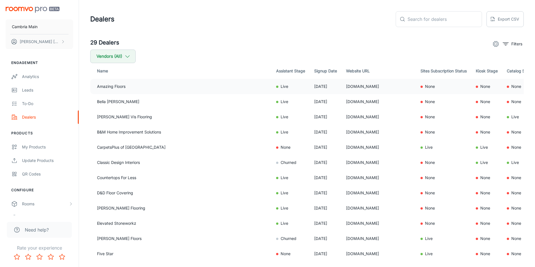
copy td "[DOMAIN_NAME]"
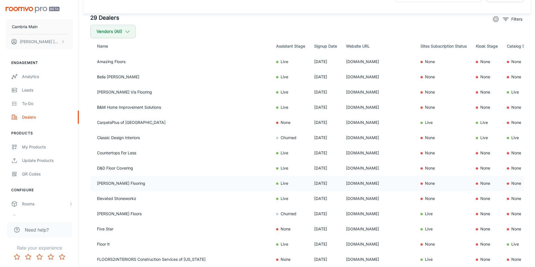
scroll to position [42, 0]
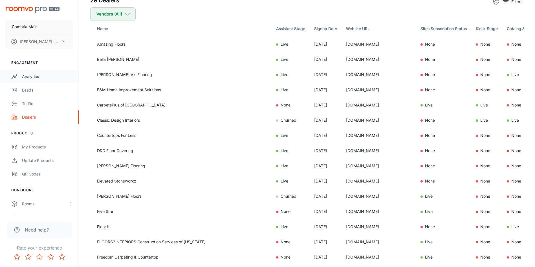
click at [38, 75] on div "Analytics" at bounding box center [47, 77] width 51 height 6
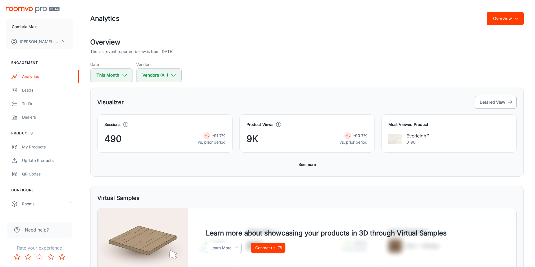
click at [516, 16] on icon "button" at bounding box center [516, 18] width 5 height 5
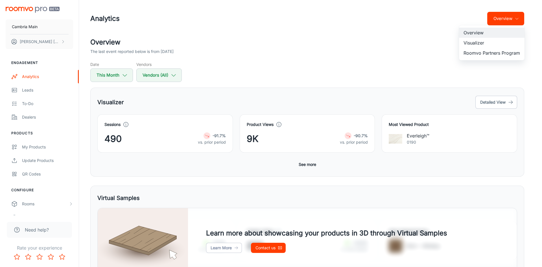
click at [497, 52] on li "Roomvo Partners Program" at bounding box center [491, 53] width 65 height 10
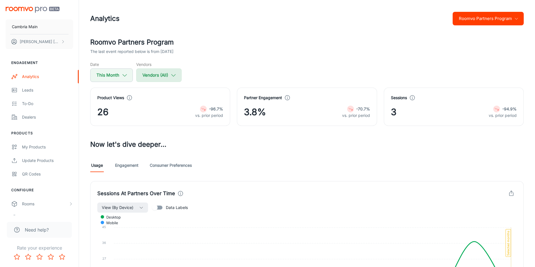
click at [167, 72] on button "Vendors (All)" at bounding box center [158, 76] width 45 height 14
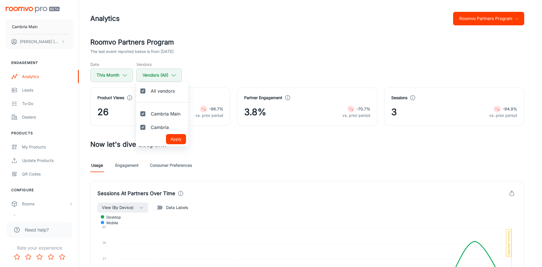
click at [217, 66] on div at bounding box center [271, 133] width 542 height 267
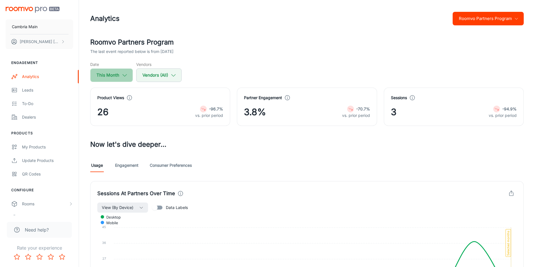
click at [114, 76] on button "This Month" at bounding box center [111, 76] width 43 height 14
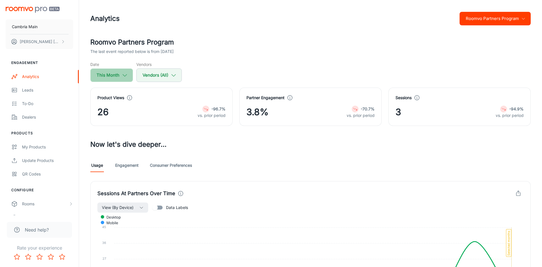
select select "8"
select select "2025"
select select "8"
select select "2025"
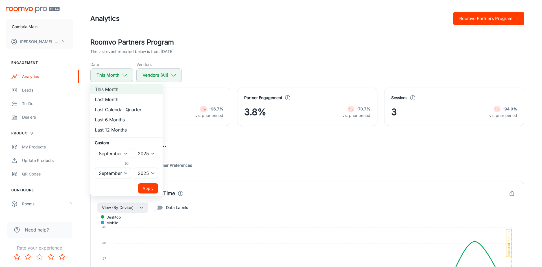
click at [268, 48] on div at bounding box center [271, 133] width 542 height 267
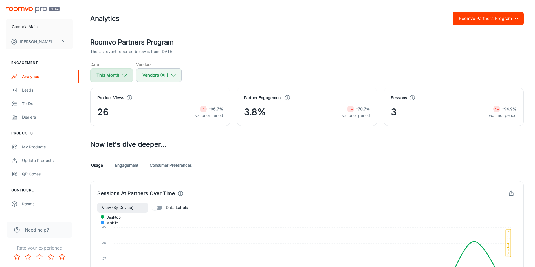
click at [112, 73] on button "This Month" at bounding box center [111, 76] width 43 height 14
select select "8"
select select "2025"
select select "8"
select select "2025"
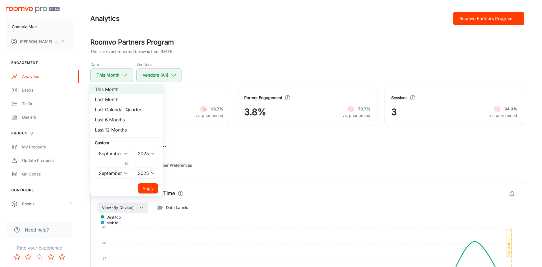
click at [117, 100] on li "Last Month" at bounding box center [126, 99] width 72 height 10
select select "7"
click at [151, 185] on button "Apply" at bounding box center [148, 189] width 20 height 10
